Goal: Find specific page/section: Find specific page/section

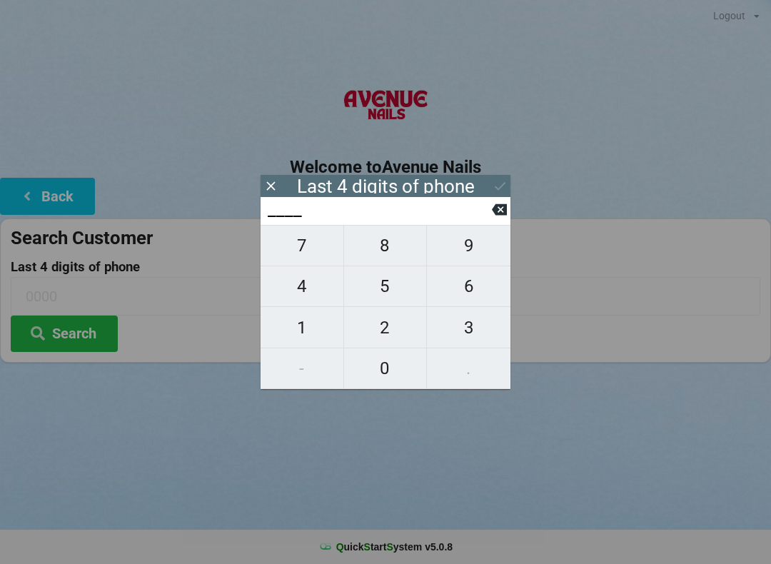
click at [376, 329] on span "2" at bounding box center [385, 328] width 83 height 30
type input "2___"
click at [310, 295] on span "4" at bounding box center [302, 286] width 83 height 30
type input "24__"
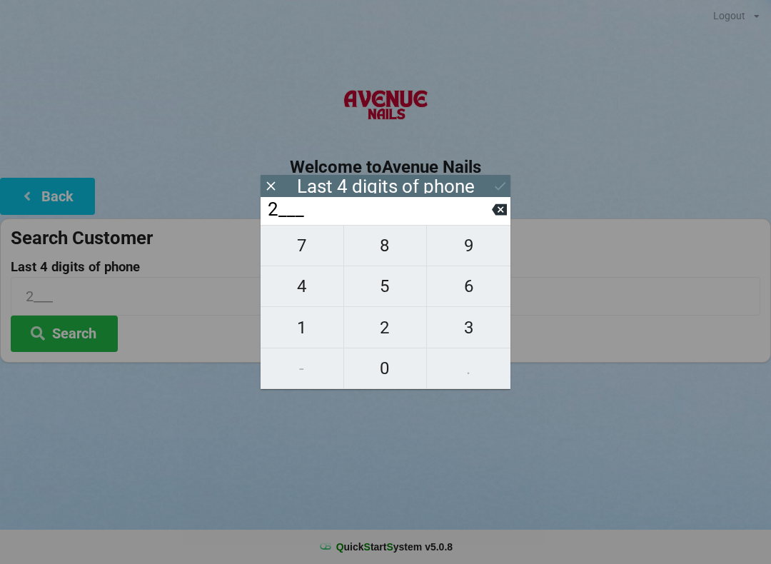
type input "24__"
click at [381, 333] on span "2" at bounding box center [385, 328] width 83 height 30
type input "242_"
click at [473, 251] on span "9" at bounding box center [469, 246] width 84 height 30
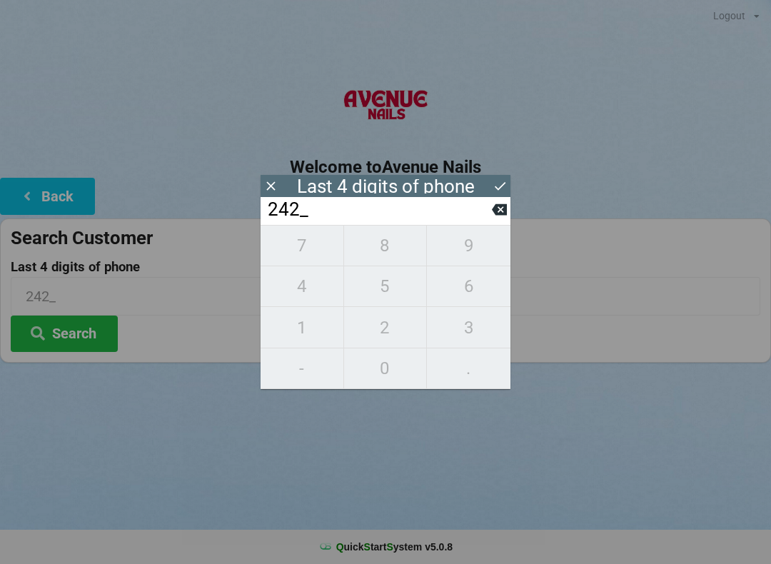
type input "2429"
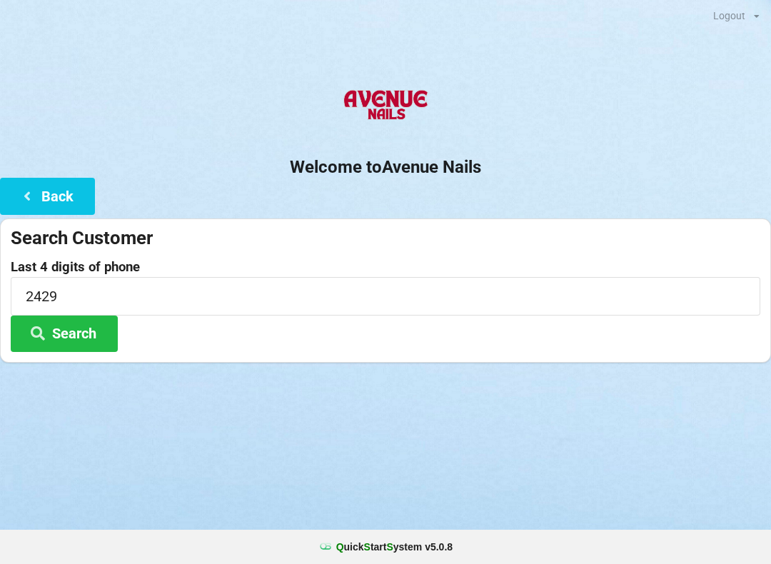
click at [597, 424] on div "Logout Logout Sign-In Welcome to Avenue Nails Back Search Customer Last 4 digit…" at bounding box center [385, 282] width 771 height 564
click at [81, 333] on button "Search" at bounding box center [64, 334] width 107 height 36
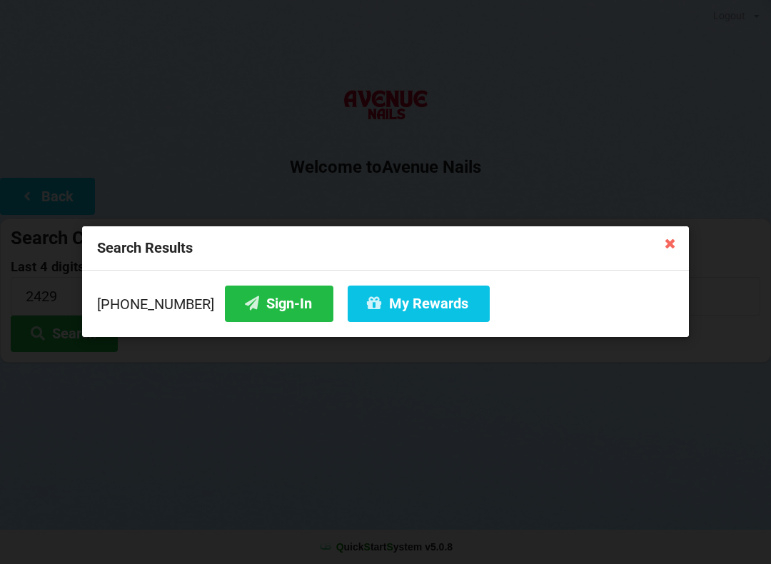
click at [254, 307] on button "Sign-In" at bounding box center [279, 304] width 109 height 36
